Goal: Task Accomplishment & Management: Manage account settings

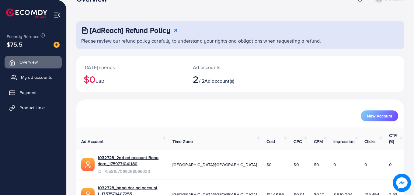
scroll to position [38, 0]
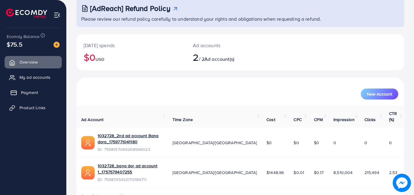
click at [30, 90] on span "Payment" at bounding box center [29, 92] width 17 height 6
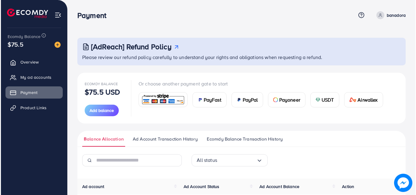
scroll to position [111, 0]
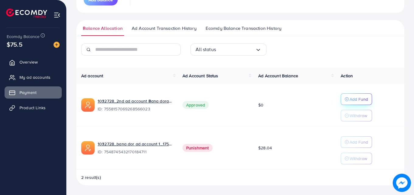
click at [350, 99] on p "Add Fund" at bounding box center [359, 99] width 19 height 7
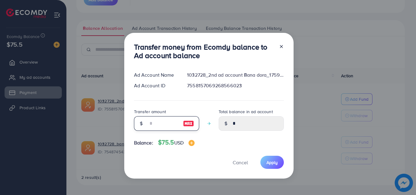
click at [160, 121] on input "number" at bounding box center [163, 123] width 30 height 15
type input "*"
type input "****"
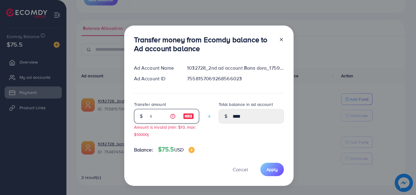
type input "**"
type input "*****"
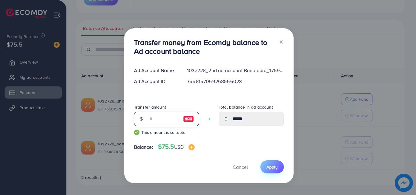
type input "**"
click at [280, 172] on button "Apply" at bounding box center [271, 166] width 23 height 13
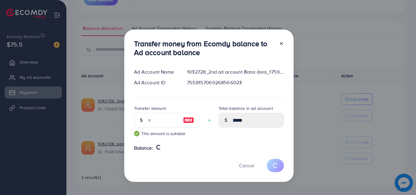
type input "*"
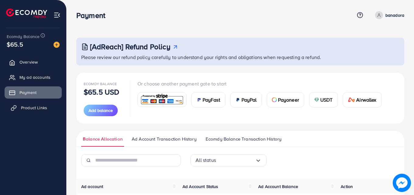
click at [29, 108] on span "Product Links" at bounding box center [34, 108] width 26 height 6
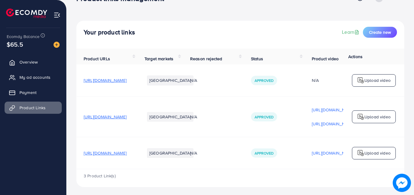
scroll to position [22, 0]
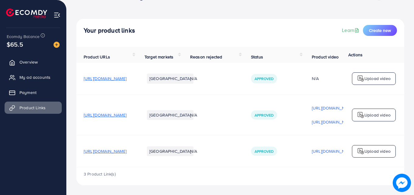
click at [127, 149] on span "https://banadora.store/collections/dhanak-1" at bounding box center [105, 151] width 43 height 6
click at [28, 94] on span "Payment" at bounding box center [29, 92] width 17 height 6
click at [32, 75] on span "My ad accounts" at bounding box center [36, 77] width 31 height 6
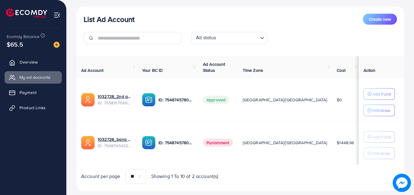
scroll to position [83, 0]
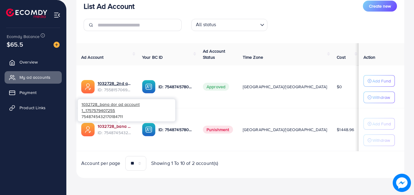
click at [119, 127] on link "1032728_bana dor ad account 1_1757579407255" at bounding box center [115, 126] width 35 height 6
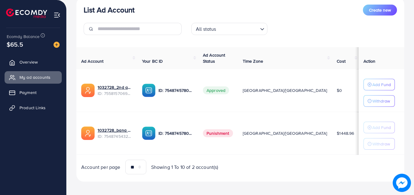
scroll to position [79, 0]
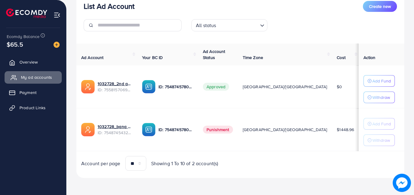
click at [37, 77] on span "My ad accounts" at bounding box center [36, 77] width 31 height 6
click at [30, 80] on span "My ad accounts" at bounding box center [36, 77] width 31 height 6
click at [31, 69] on ul "Overview My ad accounts Payment Product Links" at bounding box center [33, 87] width 66 height 67
click at [33, 65] on span "Overview" at bounding box center [30, 62] width 18 height 6
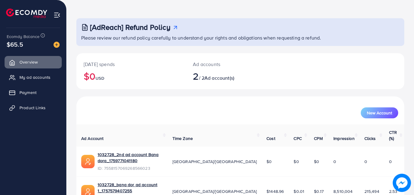
scroll to position [38, 0]
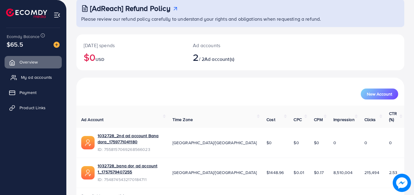
click at [37, 77] on span "My ad accounts" at bounding box center [36, 77] width 31 height 6
